Goal: Information Seeking & Learning: Find specific fact

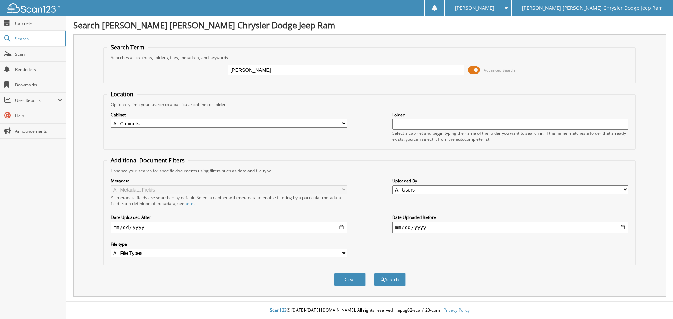
type input "[PERSON_NAME]"
click at [374, 273] on button "Search" at bounding box center [390, 279] width 32 height 13
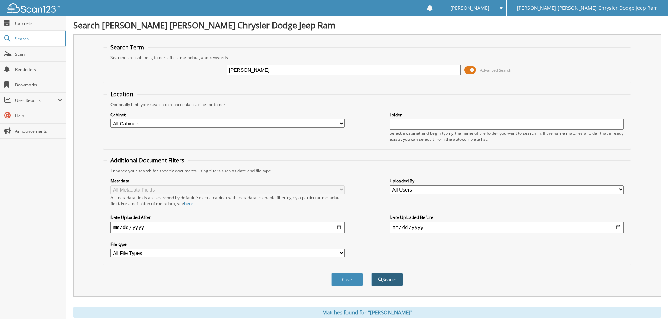
click at [389, 282] on button "Search" at bounding box center [387, 279] width 32 height 13
drag, startPoint x: 247, startPoint y: 70, endPoint x: 218, endPoint y: 63, distance: 30.2
click at [218, 63] on div "LIPPS Advanced Search" at bounding box center [367, 70] width 520 height 19
click at [261, 72] on input "text" at bounding box center [343, 70] width 234 height 11
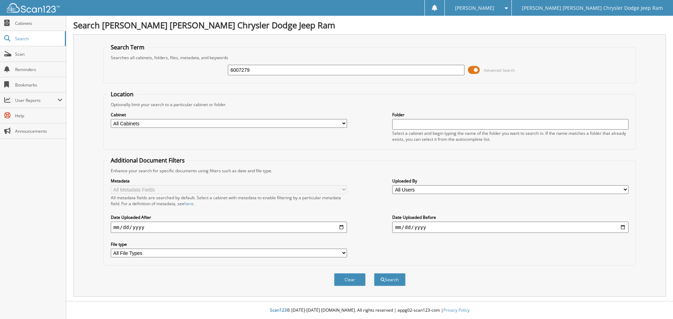
type input "6007279"
click at [374, 273] on button "Search" at bounding box center [390, 279] width 32 height 13
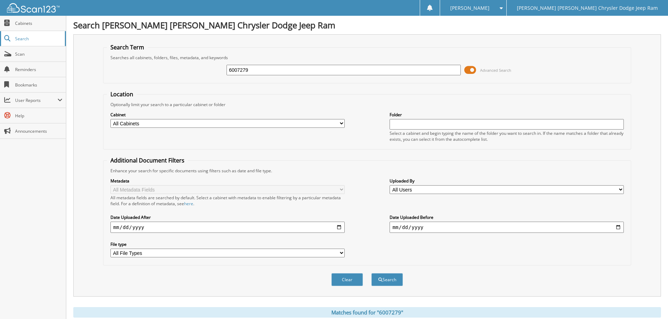
click at [42, 39] on span "Search" at bounding box center [38, 39] width 46 height 6
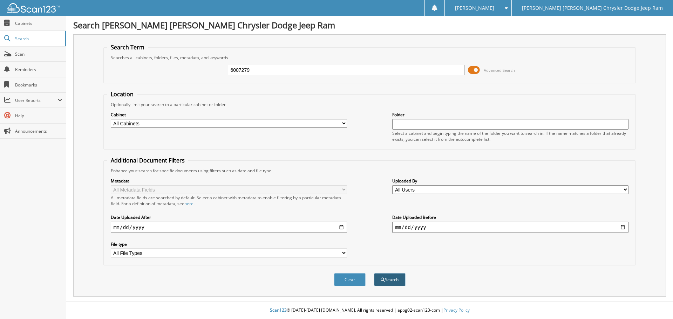
type input "6007279"
click at [394, 280] on button "Search" at bounding box center [390, 279] width 32 height 13
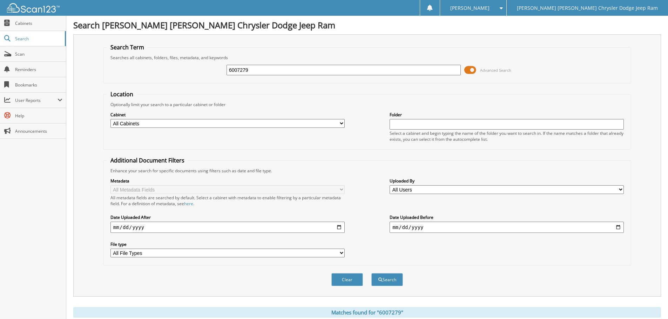
click at [394, 280] on button "Search" at bounding box center [387, 279] width 32 height 13
